Goal: Task Accomplishment & Management: Complete application form

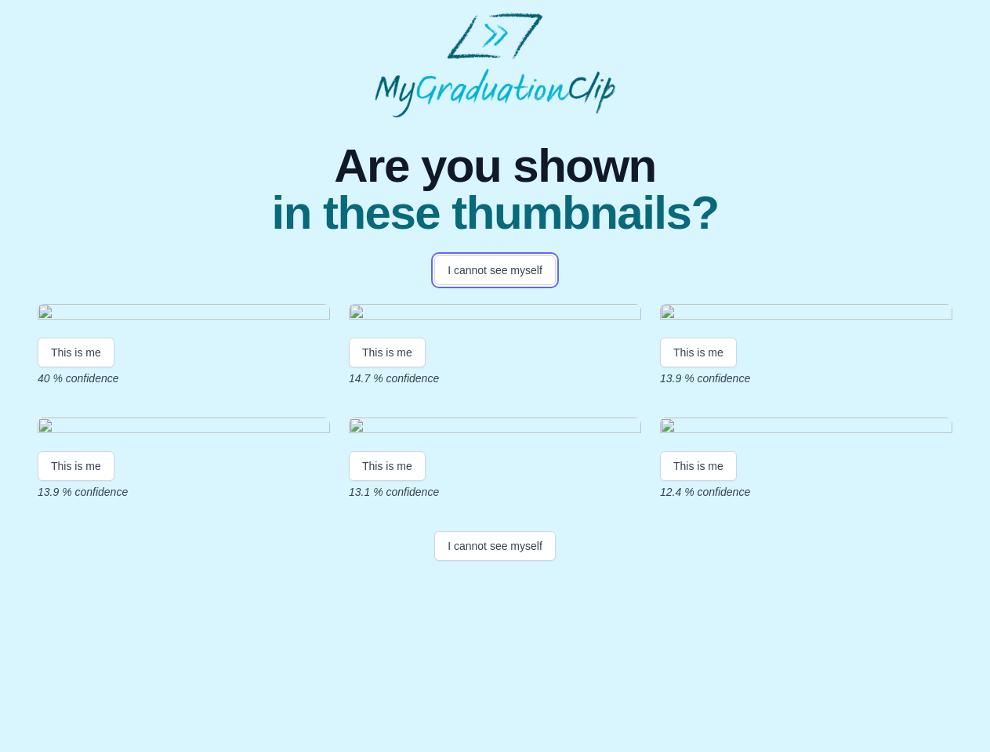
click at [495, 270] on button "I cannot see myself" at bounding box center [494, 270] width 121 height 30
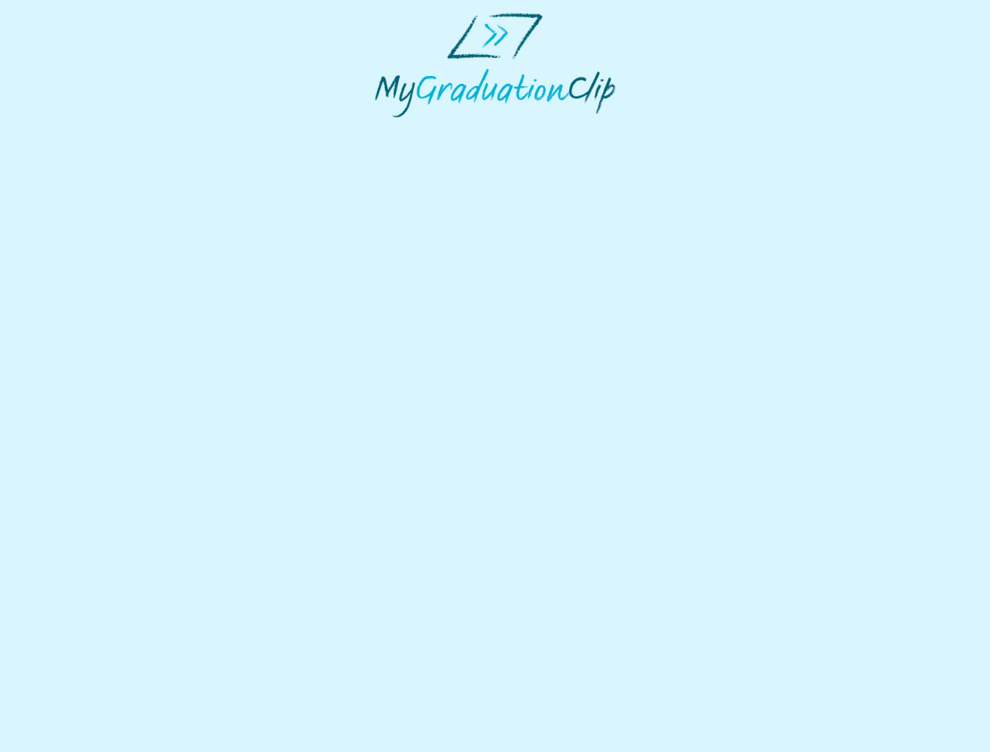
click at [76, 130] on html at bounding box center [495, 65] width 990 height 130
click at [389, 130] on html at bounding box center [495, 65] width 990 height 130
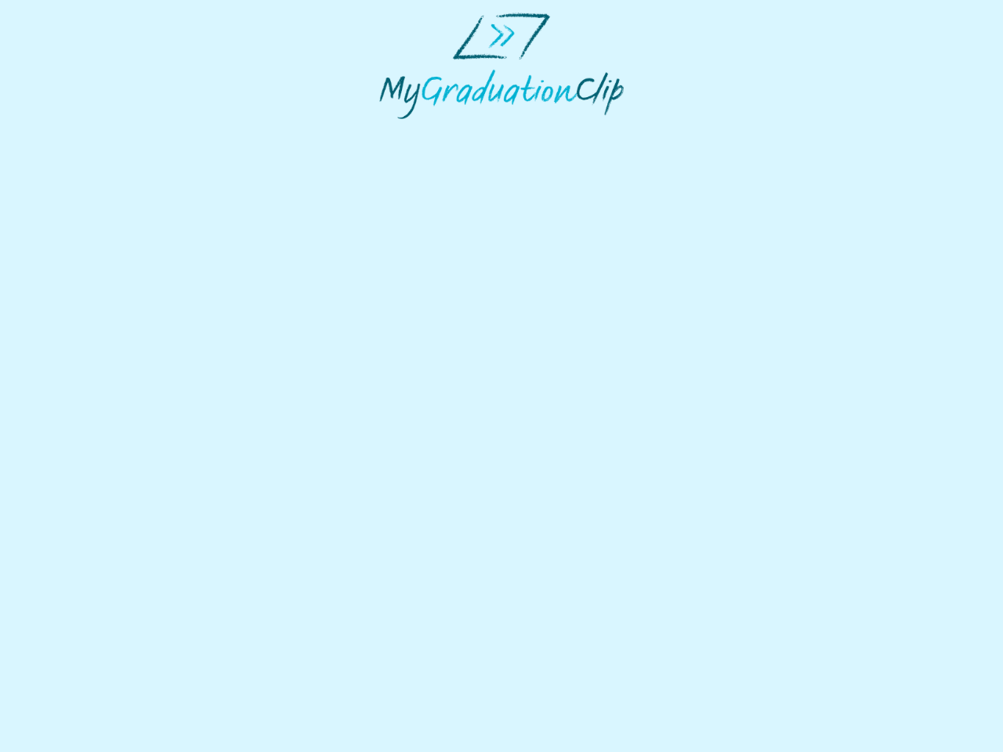
click at [702, 132] on html at bounding box center [501, 66] width 1003 height 132
click at [76, 132] on html at bounding box center [501, 66] width 1003 height 132
click at [389, 132] on html at bounding box center [501, 66] width 1003 height 132
click at [702, 132] on html at bounding box center [501, 66] width 1003 height 132
